Goal: Task Accomplishment & Management: Manage account settings

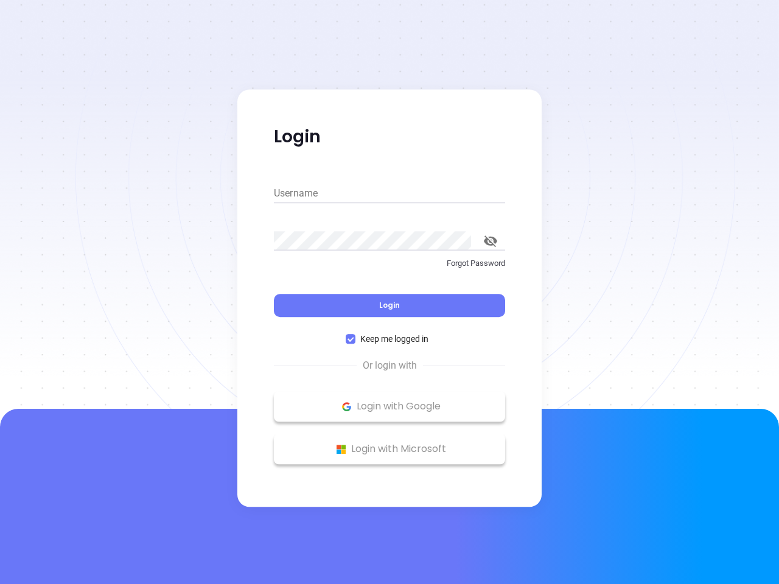
click at [389, 292] on div "Login" at bounding box center [389, 298] width 231 height 38
click at [389, 194] on input "Username" at bounding box center [389, 193] width 231 height 19
click at [490, 241] on icon "toggle password visibility" at bounding box center [490, 241] width 13 height 12
click at [389, 305] on span "Login" at bounding box center [389, 305] width 21 height 10
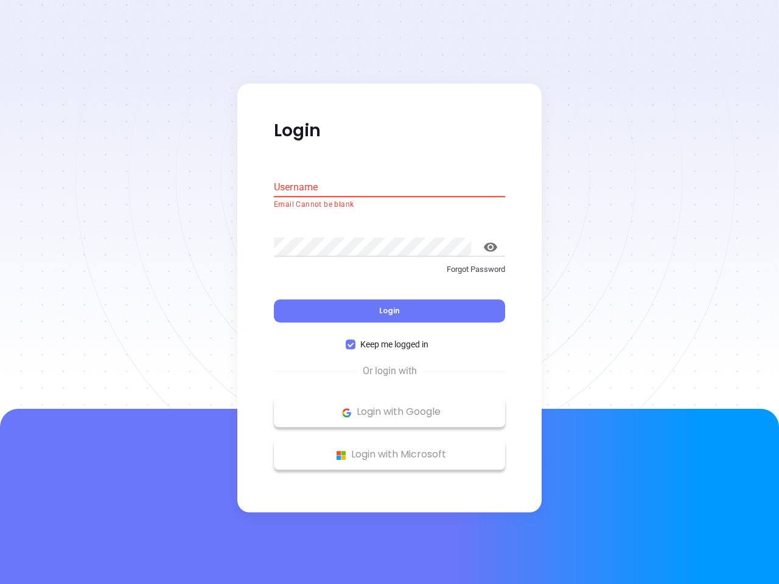
click at [389, 339] on span "Keep me logged in" at bounding box center [394, 344] width 78 height 13
click at [355, 340] on input "Keep me logged in" at bounding box center [351, 345] width 10 height 10
checkbox input "false"
click at [389, 406] on p "Login with Google" at bounding box center [389, 412] width 219 height 18
click at [389, 449] on p "Login with Microsoft" at bounding box center [389, 455] width 219 height 18
